Goal: Task Accomplishment & Management: Use online tool/utility

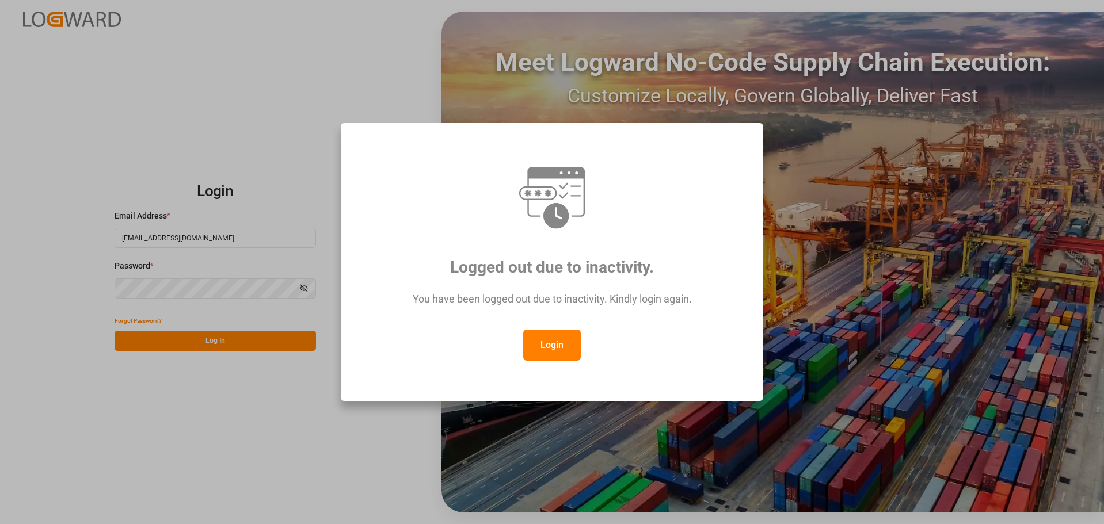
click at [565, 349] on button "Login" at bounding box center [552, 345] width 58 height 31
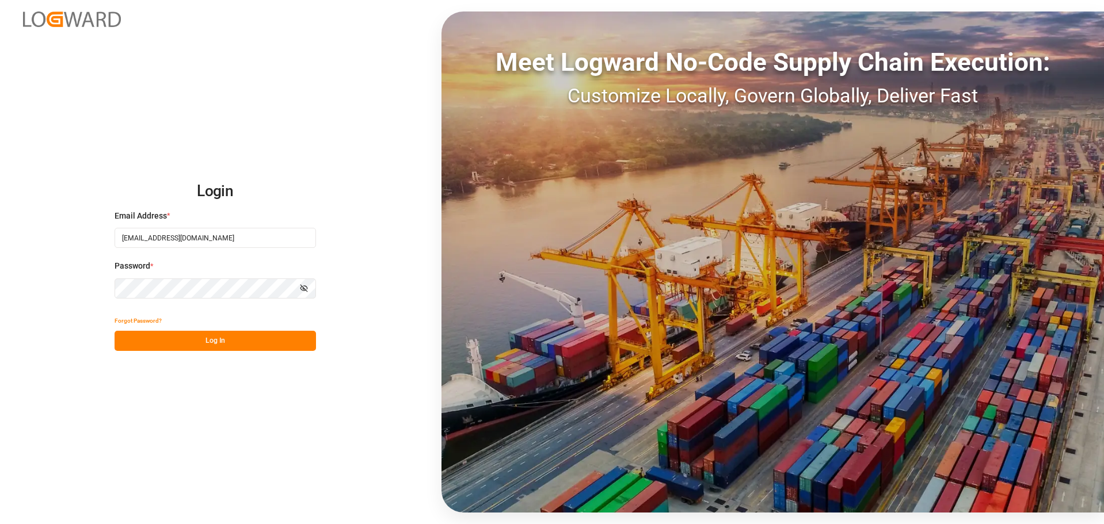
click at [214, 342] on button "Log In" at bounding box center [215, 341] width 201 height 20
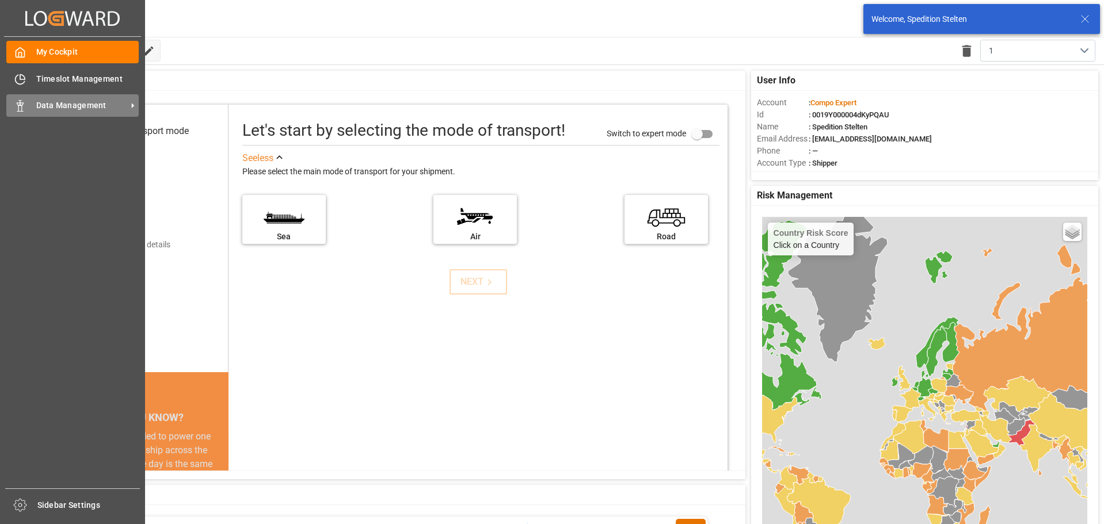
click at [67, 113] on div "Data Management Data Management" at bounding box center [72, 105] width 132 height 22
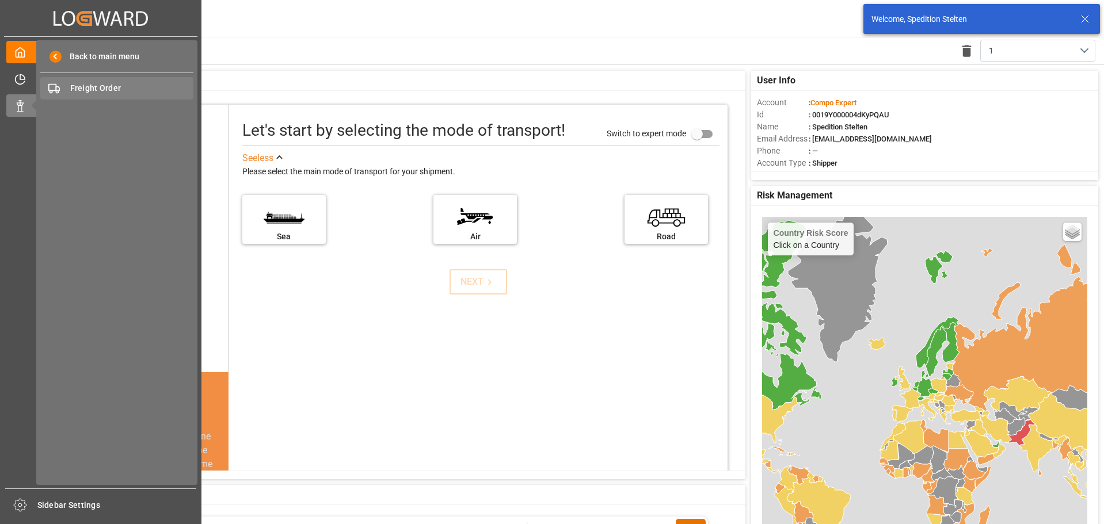
click at [94, 92] on span "Freight Order" at bounding box center [132, 88] width 124 height 12
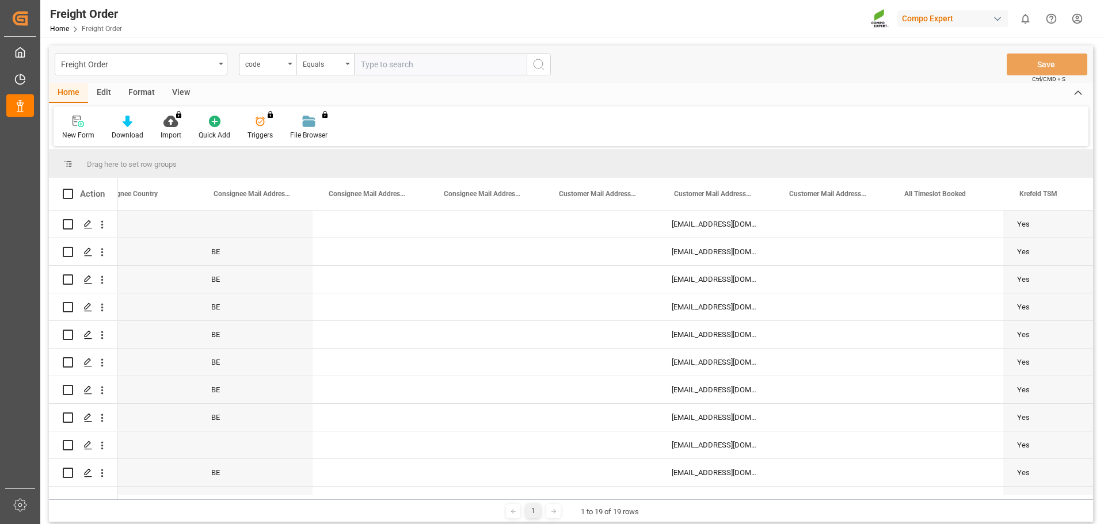
scroll to position [0, 1447]
